Goal: Task Accomplishment & Management: Manage account settings

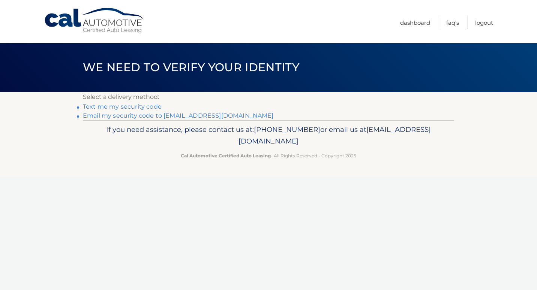
click at [154, 116] on link "**********" at bounding box center [178, 115] width 191 height 7
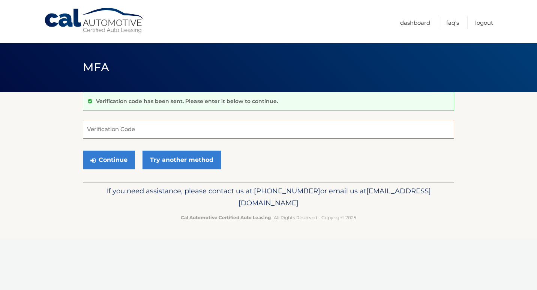
click at [177, 126] on input "Verification Code" at bounding box center [268, 129] width 371 height 19
type input "831287"
click at [117, 160] on button "Continue" at bounding box center [109, 160] width 52 height 19
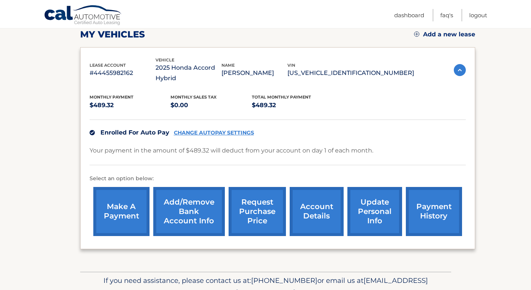
scroll to position [109, 0]
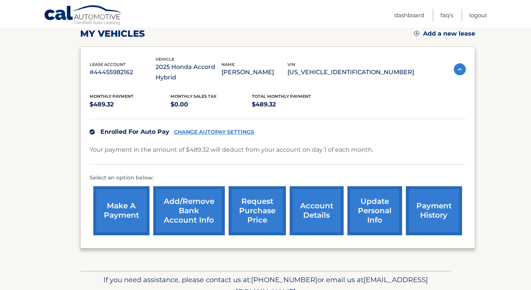
click at [428, 207] on link "payment history" at bounding box center [434, 210] width 56 height 49
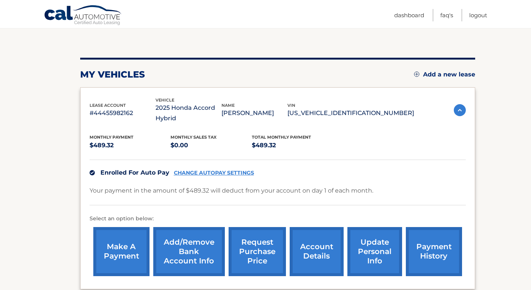
scroll to position [75, 0]
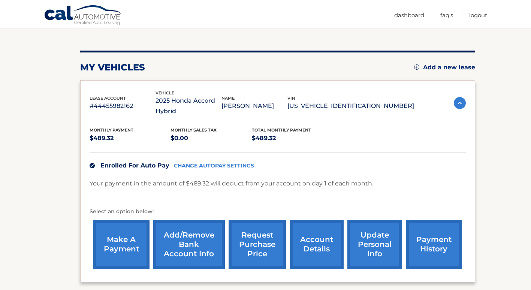
click at [437, 240] on link "payment history" at bounding box center [434, 244] width 56 height 49
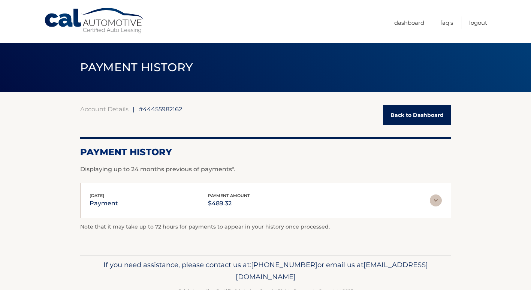
click at [418, 116] on link "Back to Dashboard" at bounding box center [417, 115] width 68 height 20
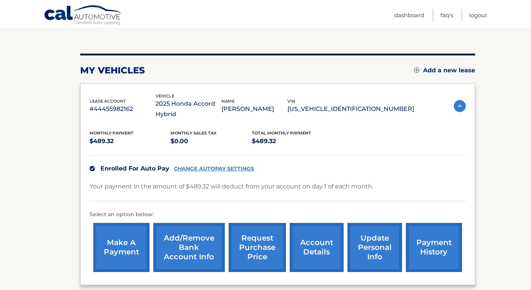
scroll to position [75, 0]
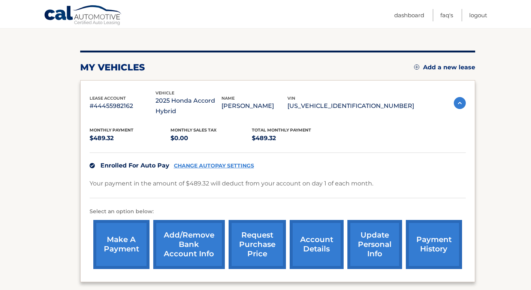
click at [312, 241] on link "account details" at bounding box center [317, 244] width 54 height 49
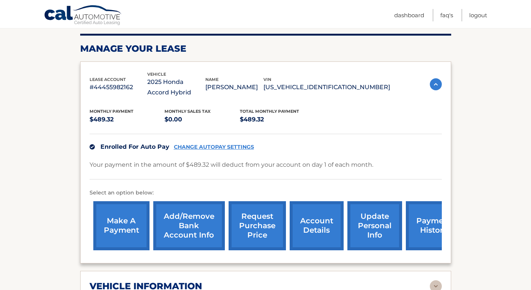
scroll to position [112, 0]
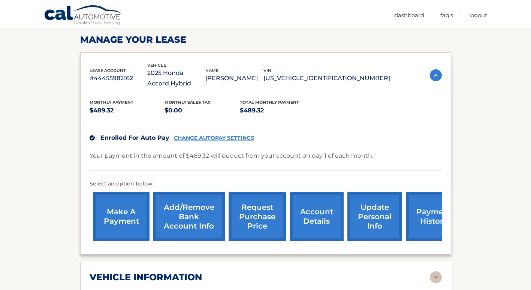
click at [372, 214] on link "update personal info" at bounding box center [375, 216] width 55 height 49
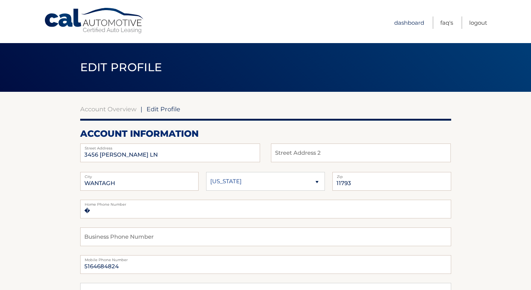
click at [414, 24] on link "Dashboard" at bounding box center [409, 22] width 30 height 12
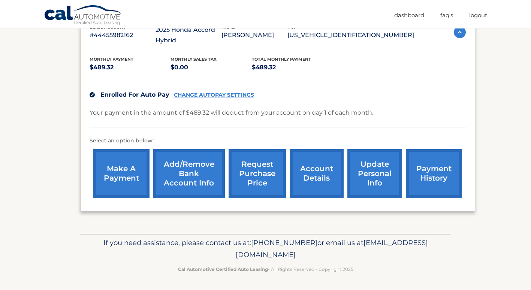
scroll to position [146, 0]
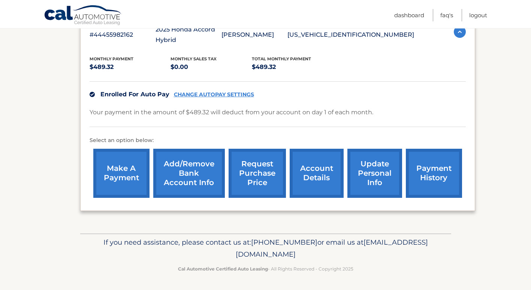
click at [186, 169] on link "Add/Remove bank account info" at bounding box center [189, 173] width 72 height 49
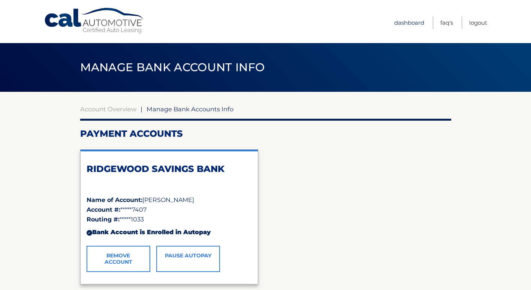
click at [409, 20] on link "Dashboard" at bounding box center [409, 22] width 30 height 12
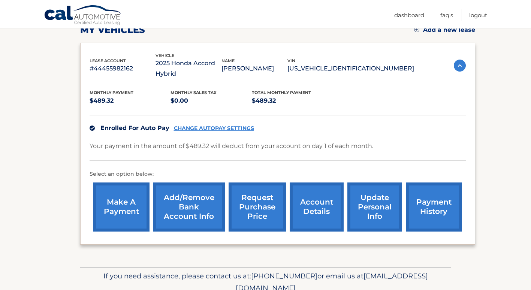
scroll to position [146, 0]
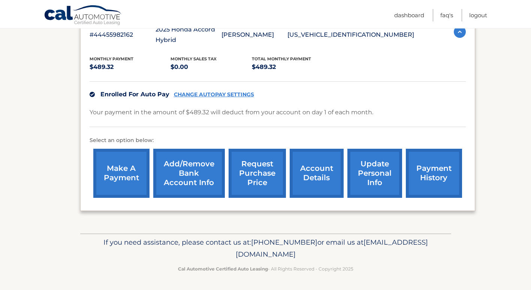
drag, startPoint x: 201, startPoint y: 255, endPoint x: 345, endPoint y: 253, distance: 144.0
click at [345, 253] on p "If you need assistance, please contact us at: 609-807-3200 or email us at Custo…" at bounding box center [265, 249] width 361 height 24
drag, startPoint x: 345, startPoint y: 253, endPoint x: 305, endPoint y: 252, distance: 39.7
copy span "[EMAIL_ADDRESS][DOMAIN_NAME]"
click at [423, 177] on link "payment history" at bounding box center [434, 173] width 56 height 49
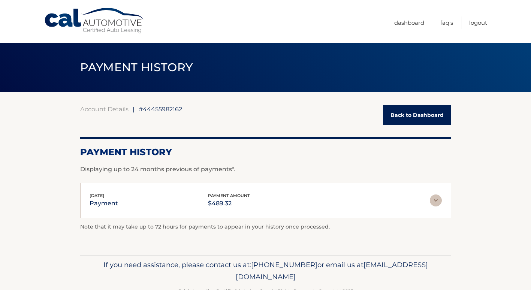
click at [468, 200] on section "Account Details | #44455982162 Back to Dashboard Payment History Displaying up …" at bounding box center [265, 174] width 531 height 164
click at [412, 20] on link "Dashboard" at bounding box center [409, 22] width 30 height 12
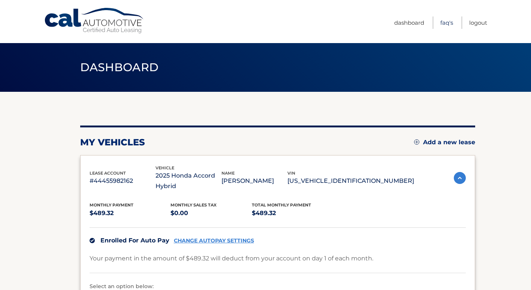
click at [448, 26] on link "FAQ's" at bounding box center [446, 22] width 13 height 12
